Goal: Task Accomplishment & Management: Manage account settings

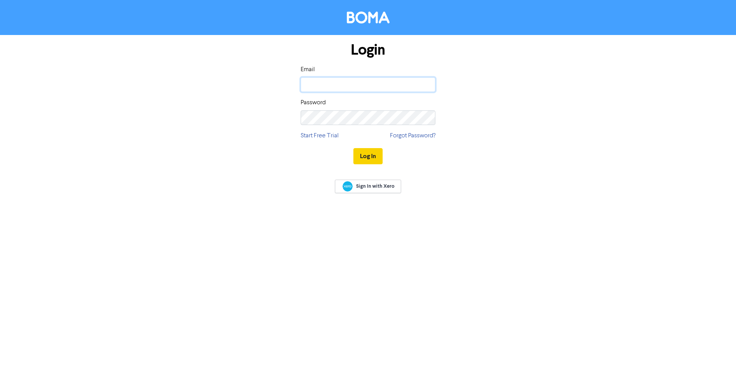
type input "[PERSON_NAME][EMAIL_ADDRESS][DOMAIN_NAME]"
click at [369, 158] on button "Log In" at bounding box center [367, 156] width 29 height 16
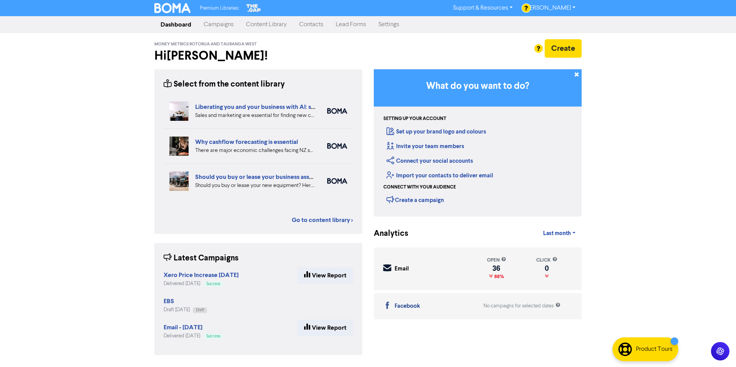
click at [311, 27] on link "Contacts" at bounding box center [311, 24] width 37 height 15
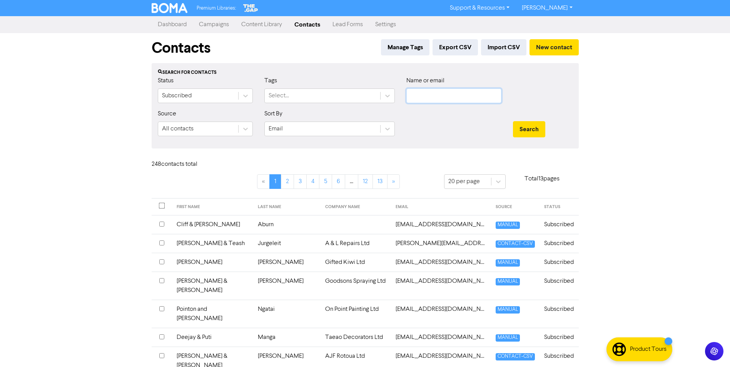
click at [430, 91] on input "text" at bounding box center [453, 95] width 95 height 15
type input "[PERSON_NAME]"
click at [513, 121] on button "Search" at bounding box center [529, 129] width 32 height 16
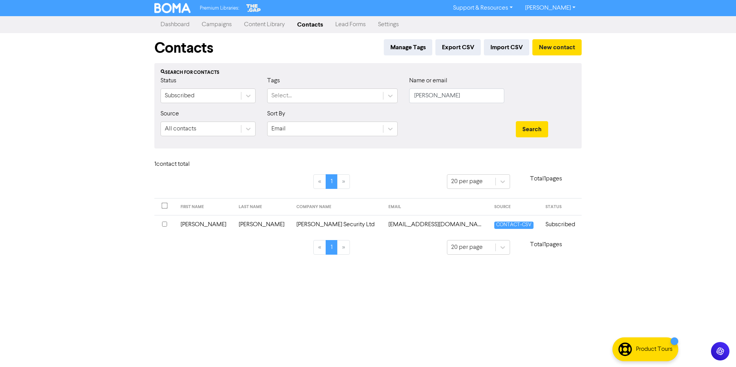
click at [163, 224] on input "checkbox" at bounding box center [164, 224] width 5 height 5
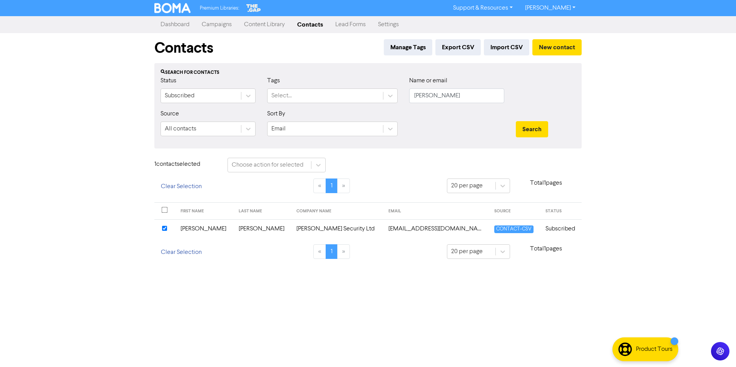
click at [212, 228] on td "[PERSON_NAME]" at bounding box center [205, 228] width 58 height 19
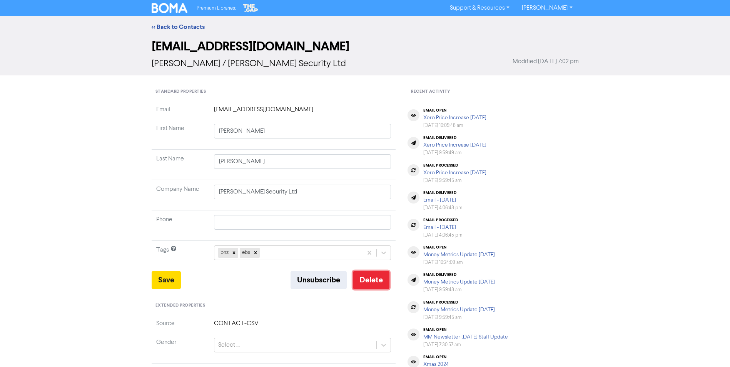
click at [380, 277] on button "Delete" at bounding box center [371, 280] width 37 height 18
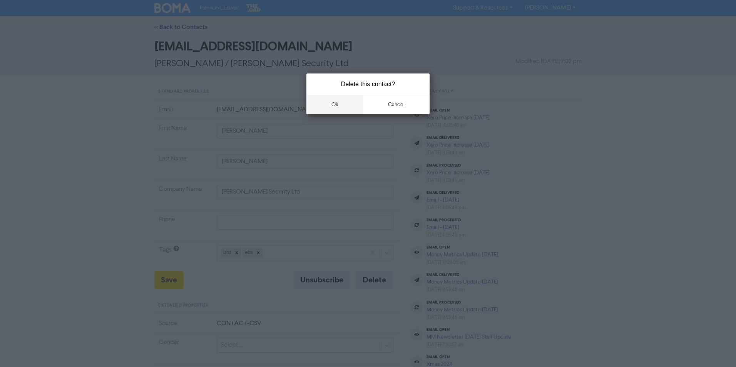
click at [325, 103] on button "ok" at bounding box center [334, 104] width 57 height 19
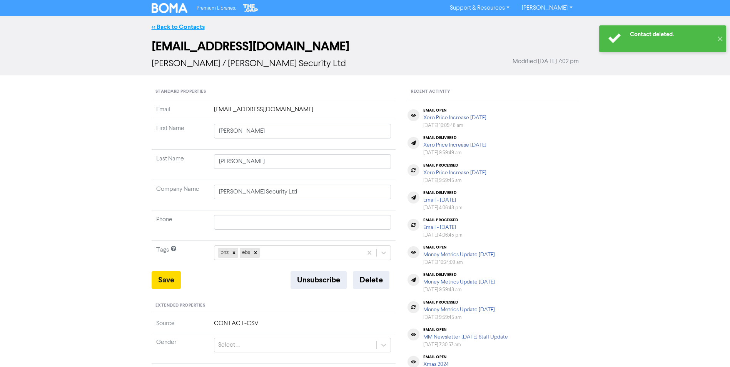
click at [181, 27] on link "<< Back to Contacts" at bounding box center [178, 27] width 53 height 8
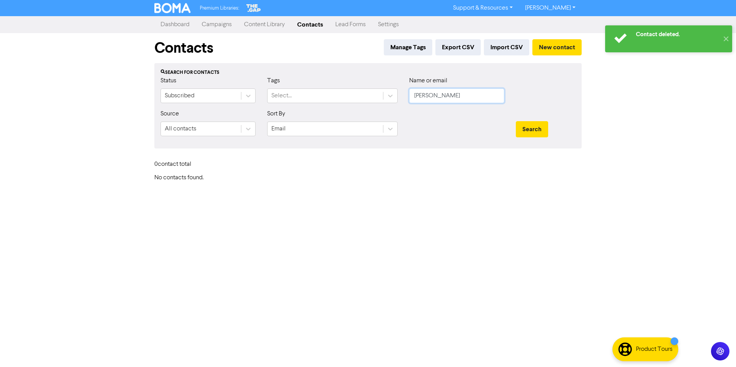
drag, startPoint x: 443, startPoint y: 100, endPoint x: 340, endPoint y: 81, distance: 104.4
click at [348, 98] on div "Status Subscribed Tags Select... Name or email [PERSON_NAME]" at bounding box center [368, 92] width 426 height 33
type input "[PERSON_NAME] auto"
click at [515, 121] on button "Search" at bounding box center [531, 129] width 32 height 16
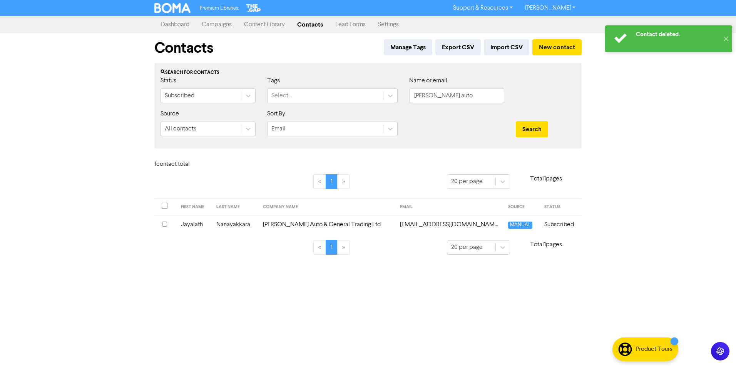
click at [193, 227] on td "Jayalath" at bounding box center [193, 224] width 35 height 19
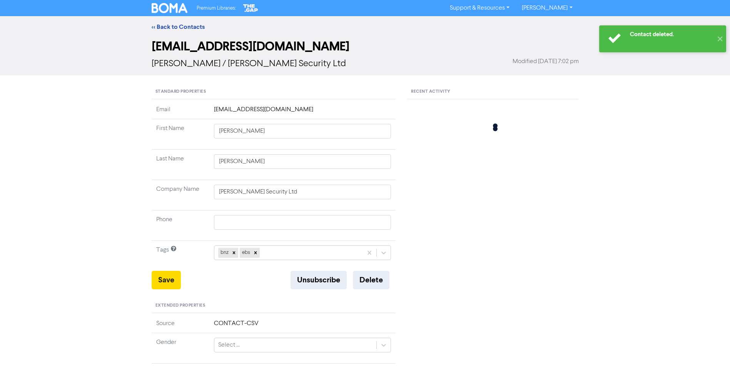
type input "Jayalath"
type input "Nanayakkara"
type input "[PERSON_NAME] Auto & General Trading Ltd"
type input "[PHONE_NUMBER]"
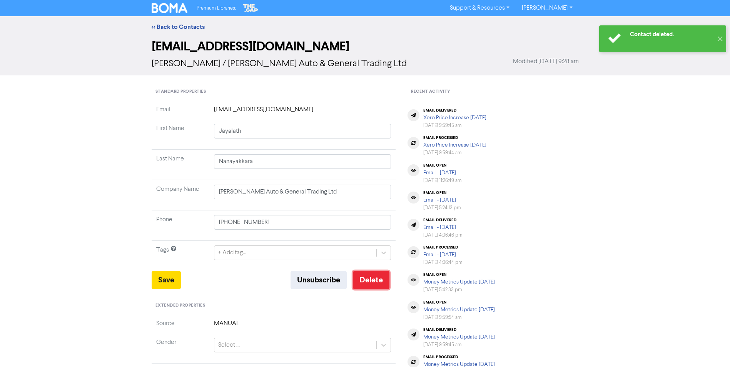
click at [372, 280] on button "Delete" at bounding box center [371, 280] width 37 height 18
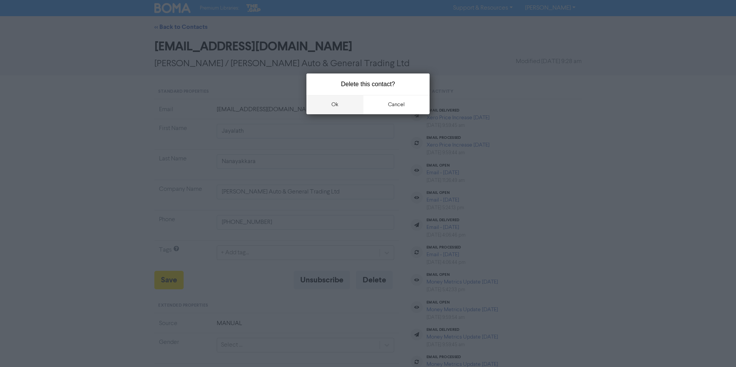
click at [317, 111] on button "ok" at bounding box center [334, 104] width 57 height 19
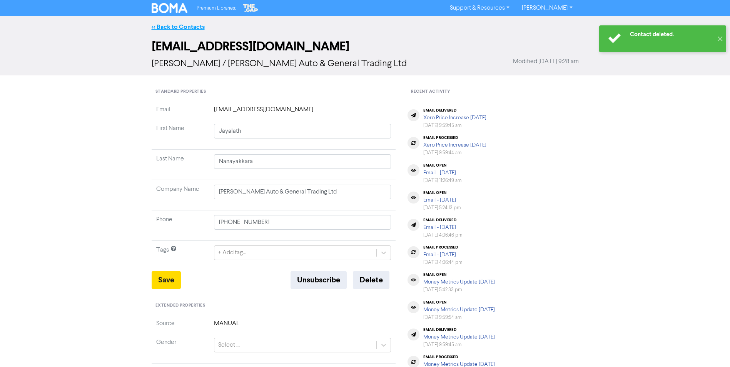
click at [176, 27] on link "<< Back to Contacts" at bounding box center [178, 27] width 53 height 8
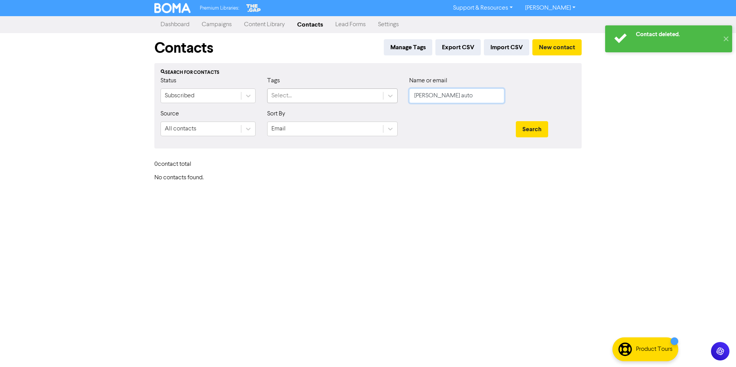
drag, startPoint x: 360, startPoint y: 93, endPoint x: 315, endPoint y: 88, distance: 45.6
click at [312, 90] on div "Status Subscribed Tags Select... Name or email [PERSON_NAME] auto" at bounding box center [368, 92] width 426 height 33
click at [530, 132] on button "Search" at bounding box center [531, 129] width 32 height 16
